Goal: Feedback & Contribution: Contribute content

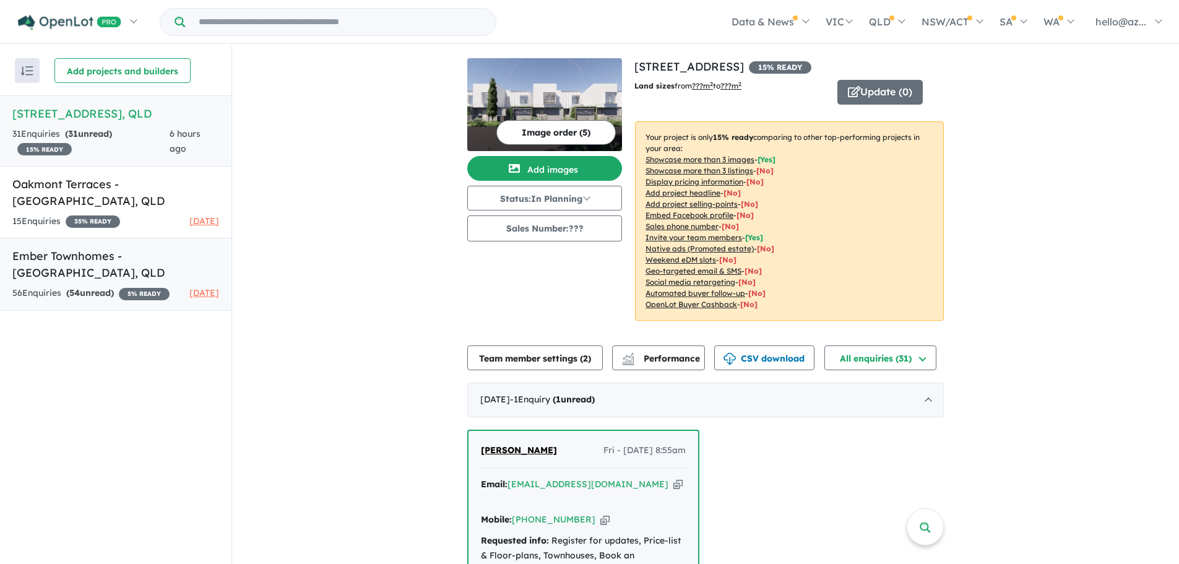
click at [154, 293] on div "56 Enquir ies ( 54 unread) 5 % READY" at bounding box center [90, 293] width 157 height 15
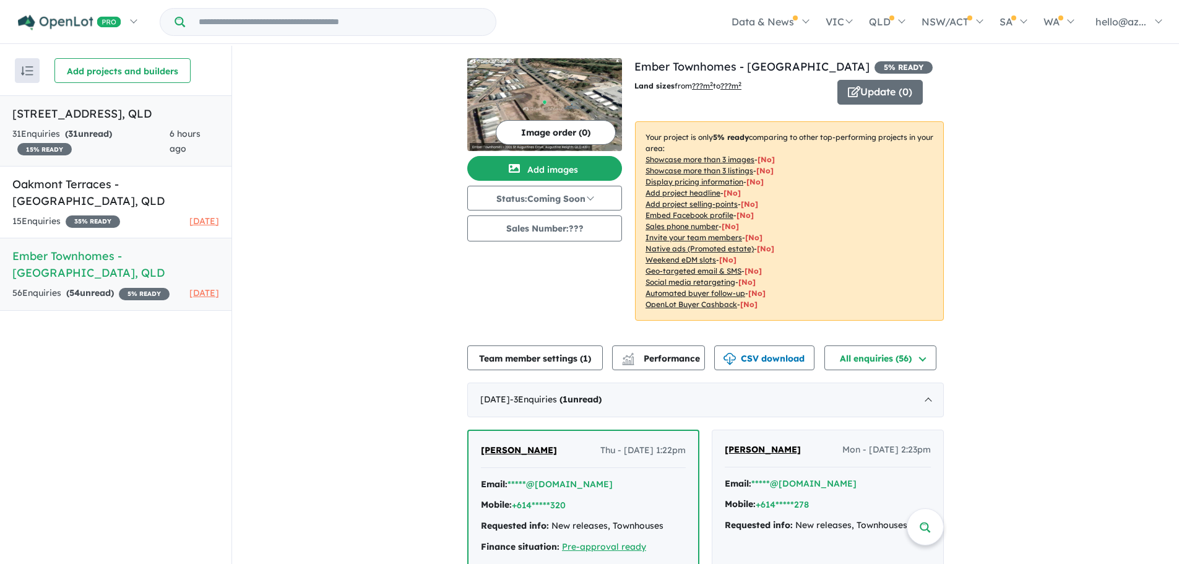
click at [124, 122] on h5 "[STREET_ADDRESS]" at bounding box center [115, 113] width 207 height 17
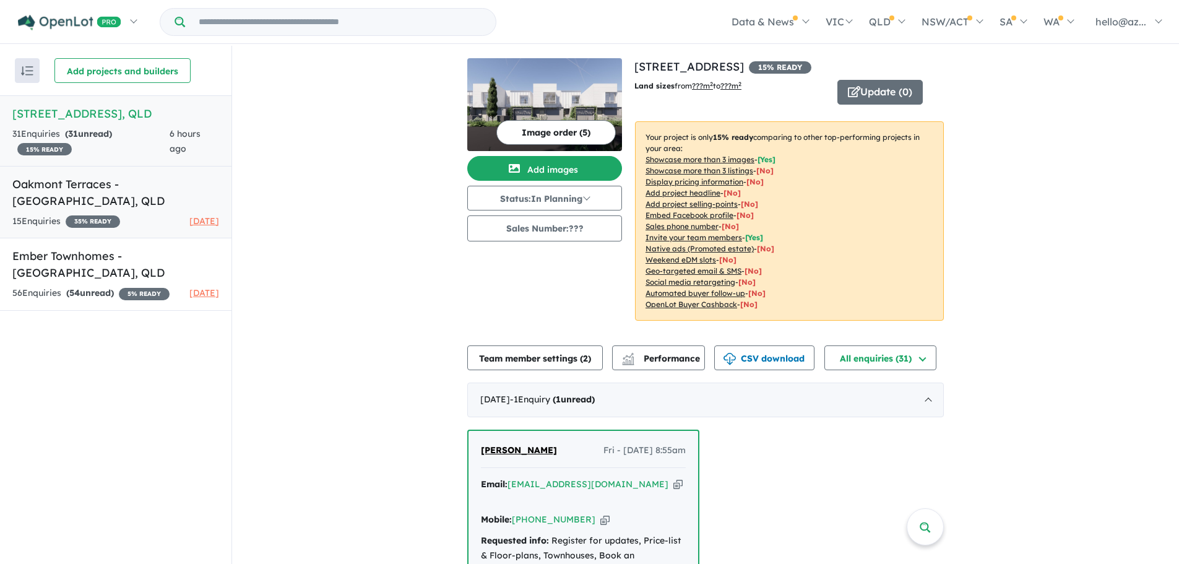
click at [154, 205] on h5 "Oakmont Terraces - [GEOGRAPHIC_DATA] , [GEOGRAPHIC_DATA]" at bounding box center [115, 192] width 207 height 33
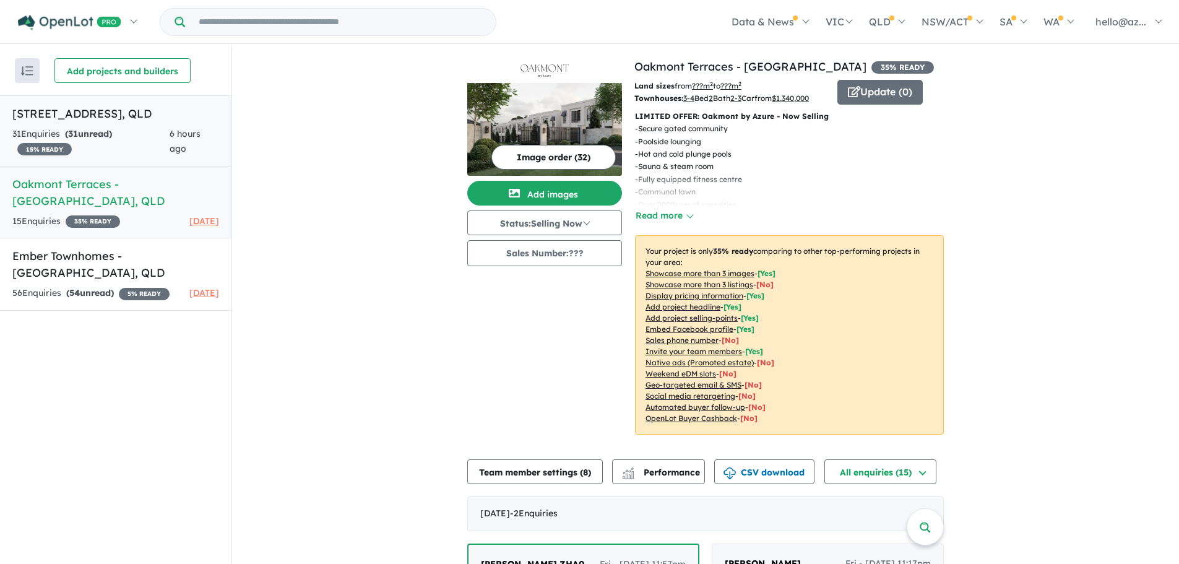
click at [137, 122] on h5 "[STREET_ADDRESS]" at bounding box center [115, 113] width 207 height 17
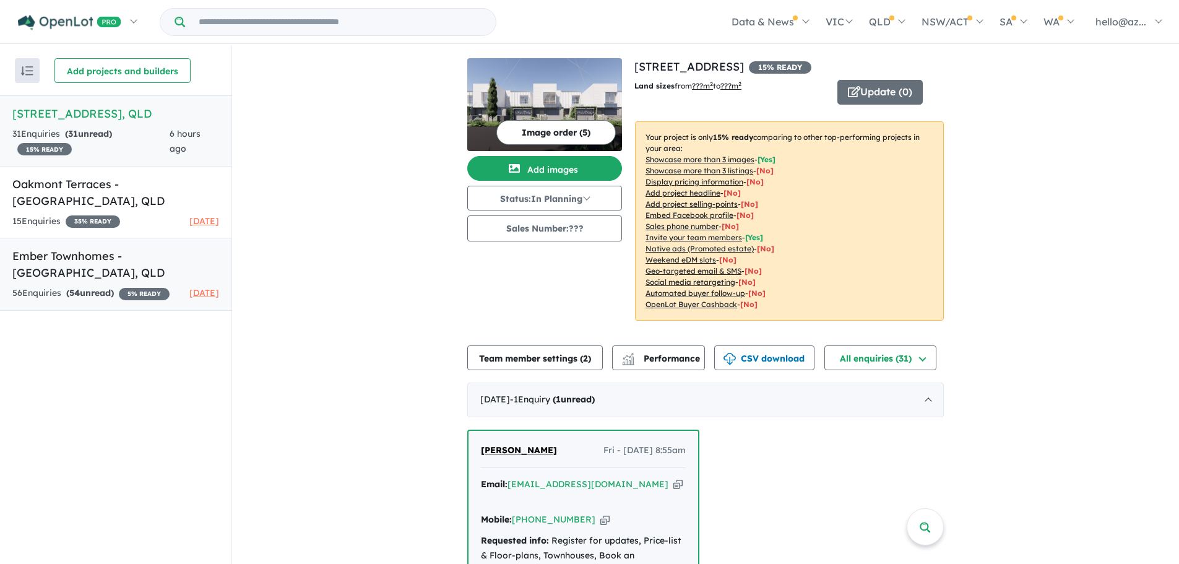
click at [152, 261] on h5 "Ember Townhomes - [GEOGRAPHIC_DATA] , [GEOGRAPHIC_DATA]" at bounding box center [115, 264] width 207 height 33
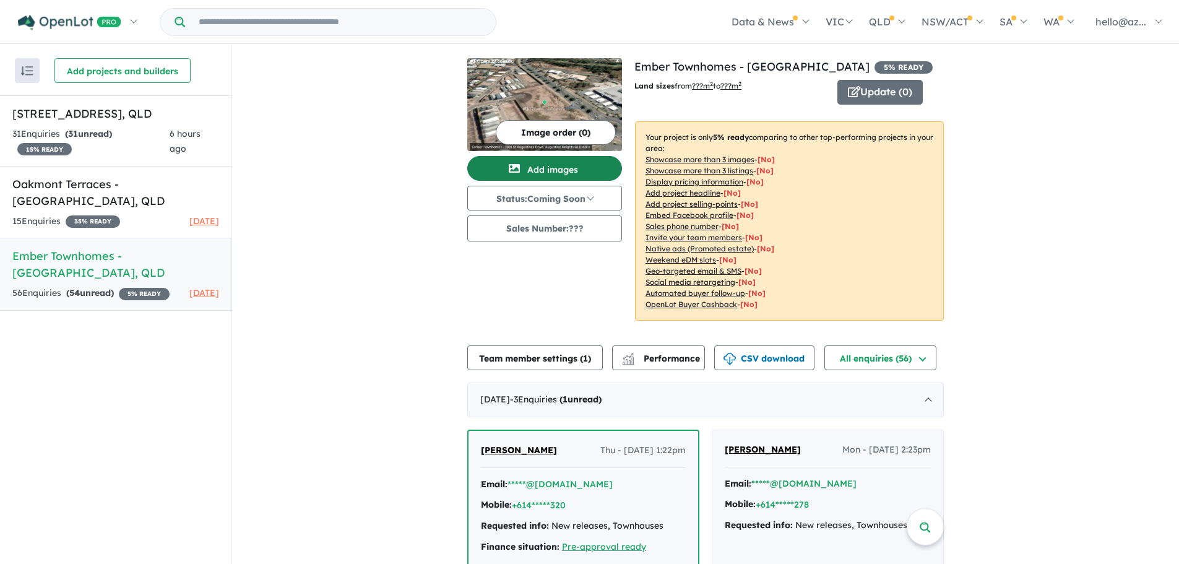
click at [574, 160] on button "Add images" at bounding box center [544, 168] width 155 height 25
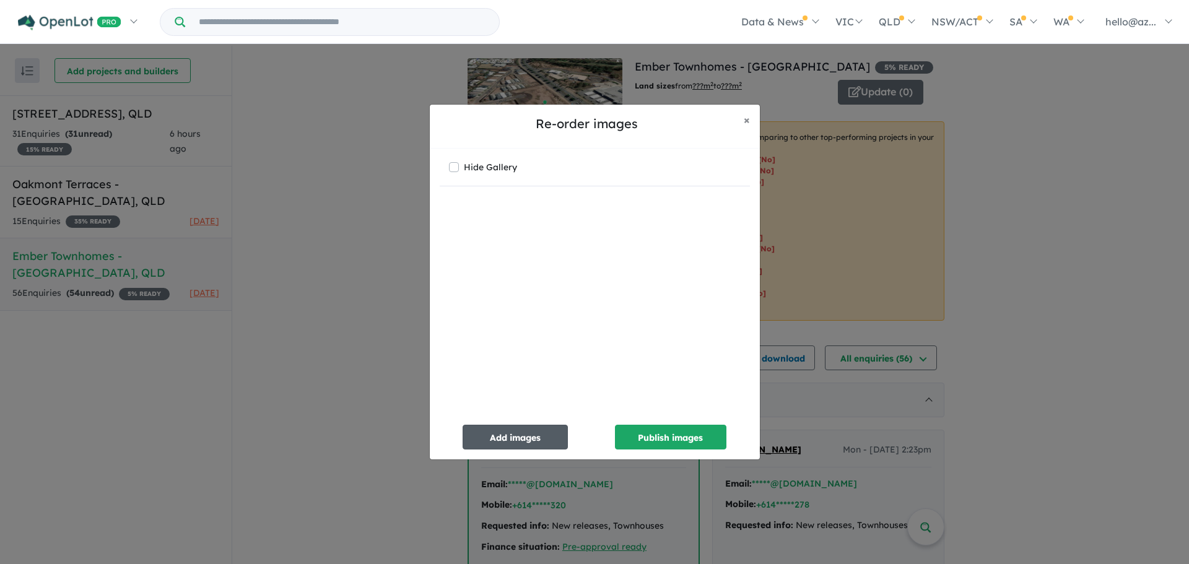
click at [563, 435] on button "Add images" at bounding box center [514, 437] width 105 height 25
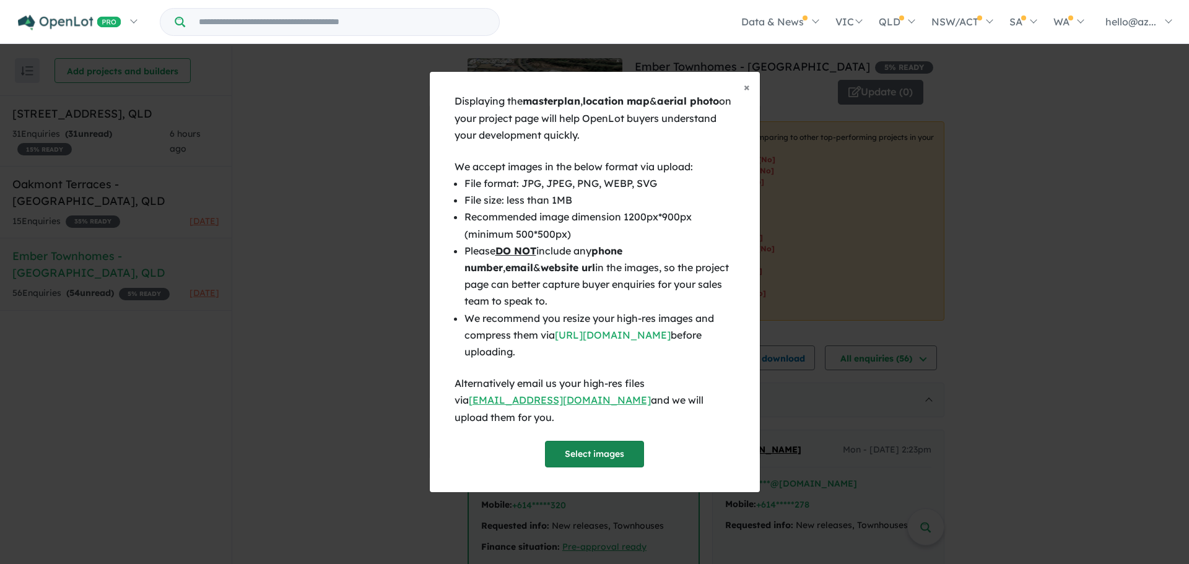
click at [597, 441] on button "Select images" at bounding box center [594, 454] width 99 height 27
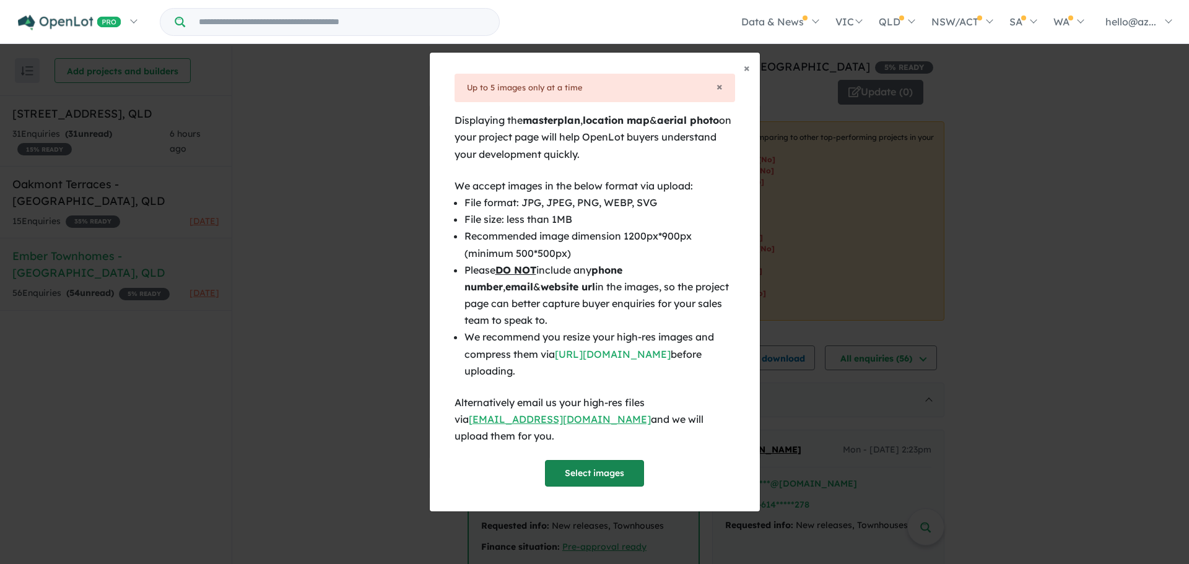
click at [594, 463] on button "Select images" at bounding box center [594, 473] width 99 height 27
click at [672, 228] on li "File size: less than 1MB" at bounding box center [599, 219] width 271 height 17
click at [744, 75] on span "×" at bounding box center [746, 68] width 6 height 14
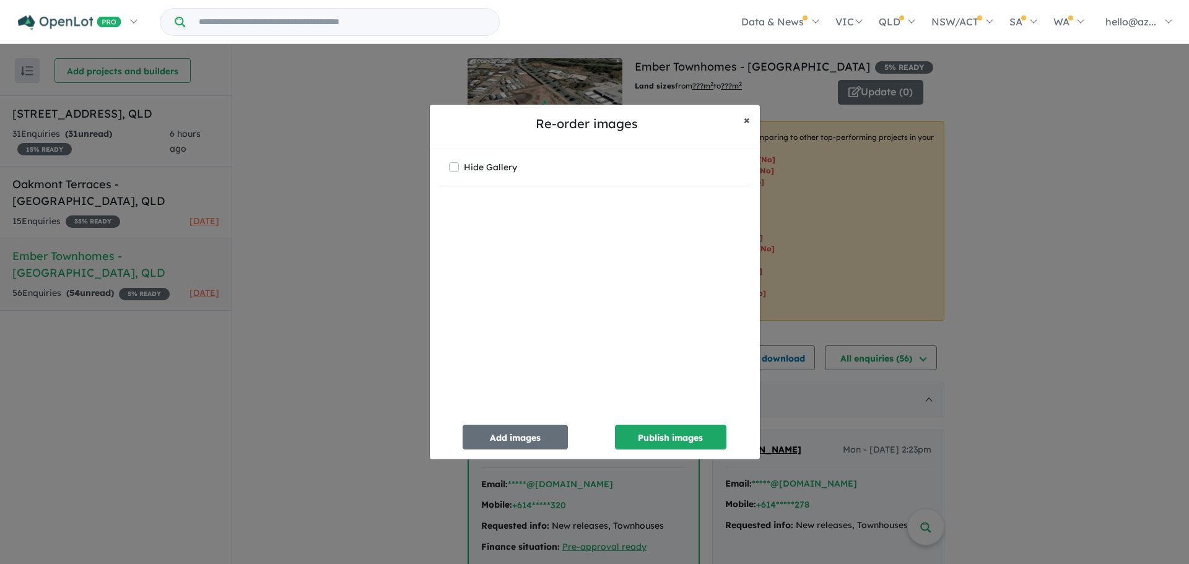
click at [748, 123] on span "×" at bounding box center [746, 120] width 6 height 14
